Goal: Transaction & Acquisition: Book appointment/travel/reservation

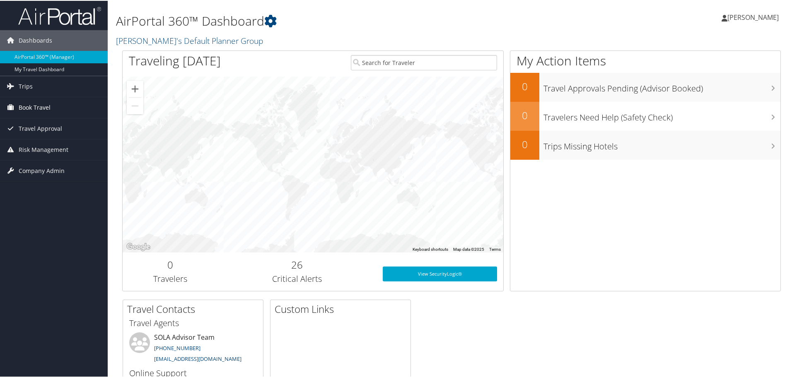
click at [39, 104] on span "Book Travel" at bounding box center [35, 106] width 32 height 21
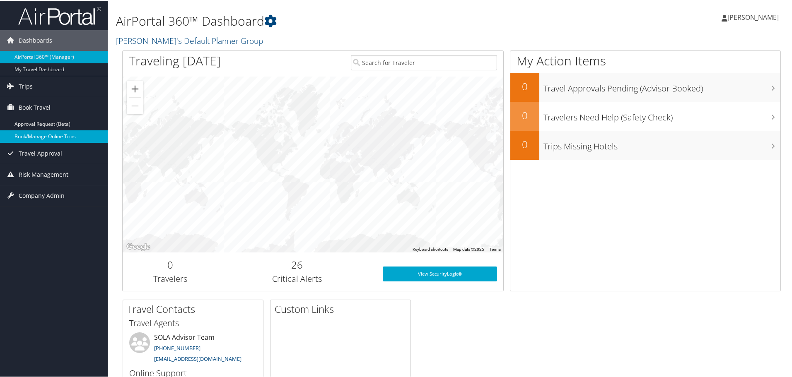
click at [36, 132] on link "Book/Manage Online Trips" at bounding box center [54, 136] width 108 height 12
